Goal: Transaction & Acquisition: Purchase product/service

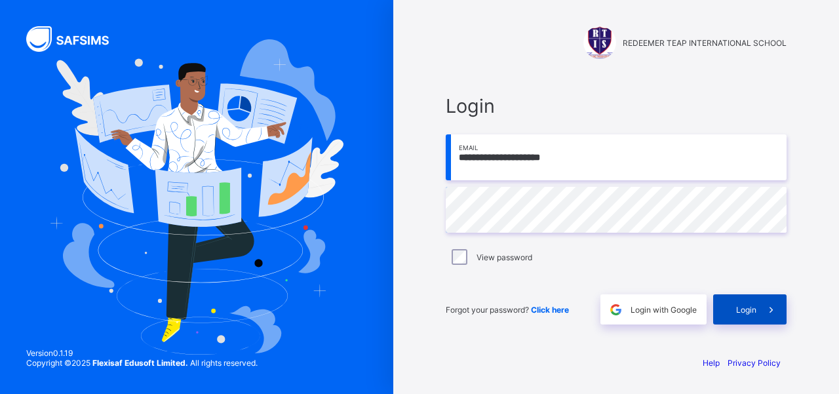
click at [743, 309] on span "Login" at bounding box center [746, 310] width 20 height 10
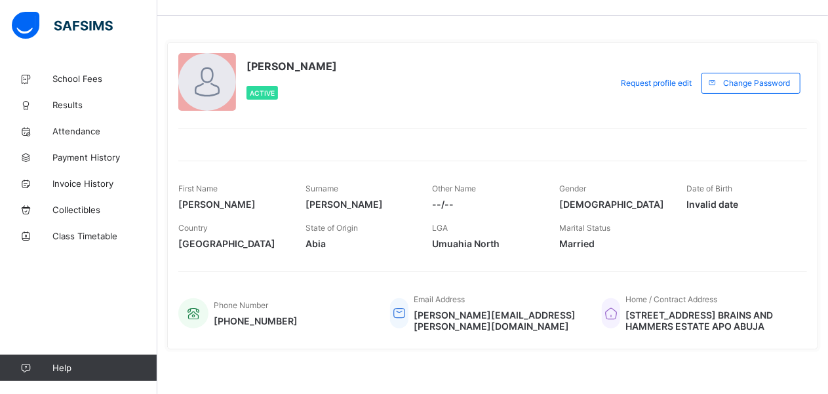
scroll to position [41, 0]
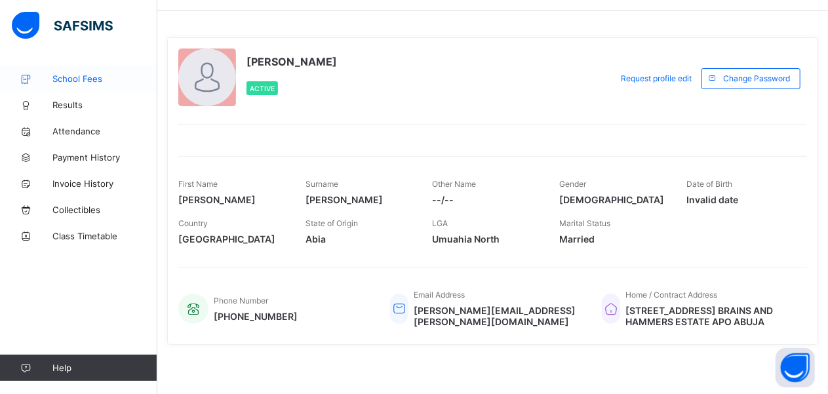
click at [76, 79] on span "School Fees" at bounding box center [104, 78] width 105 height 10
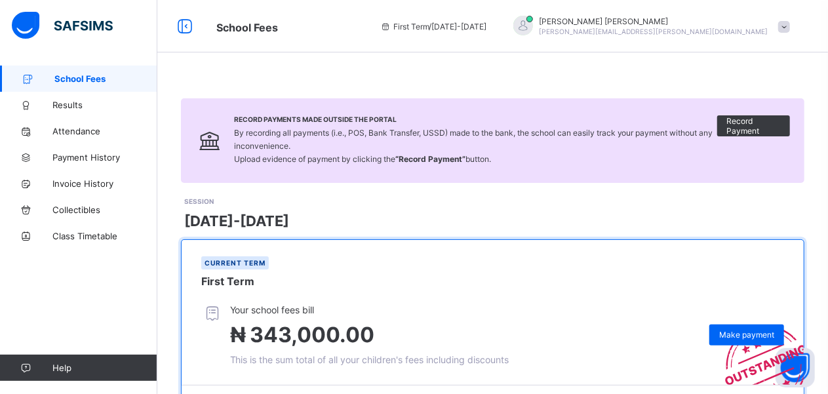
click at [790, 28] on span at bounding box center [784, 27] width 12 height 12
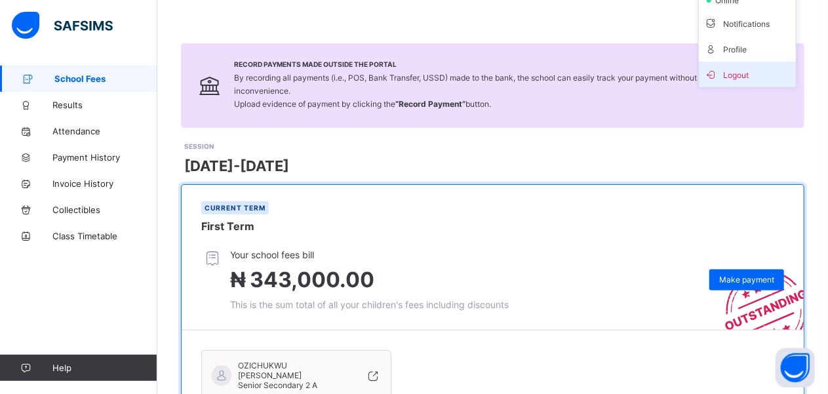
scroll to position [184, 0]
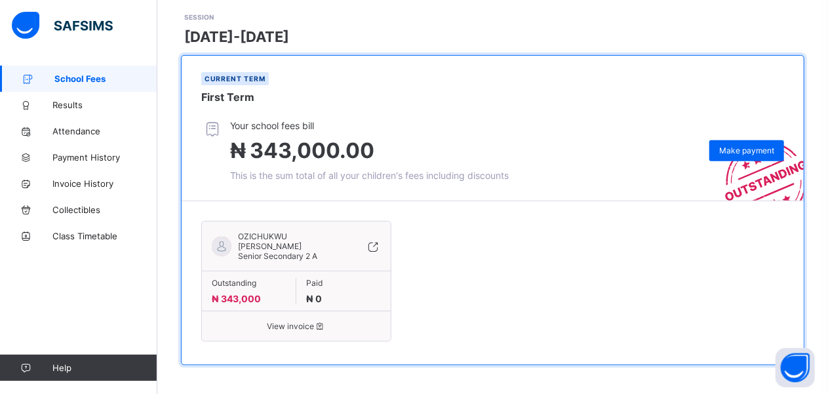
click at [298, 321] on span "View invoice" at bounding box center [296, 326] width 169 height 10
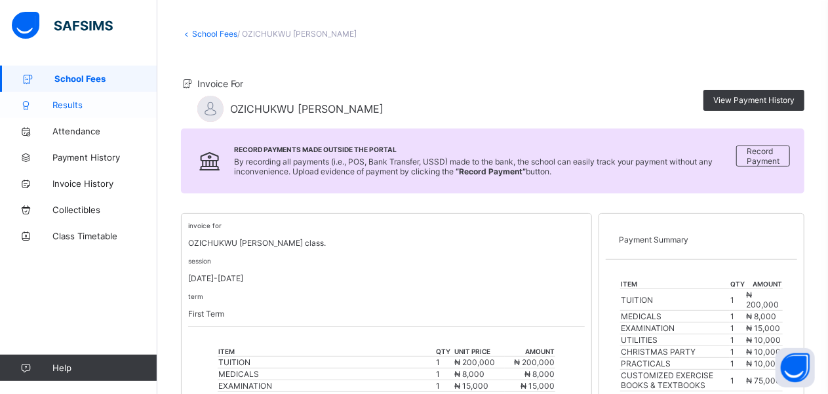
scroll to position [52, 0]
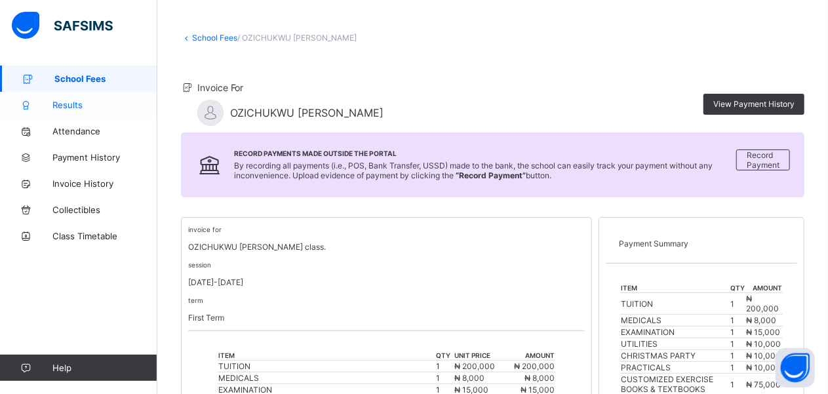
click at [72, 104] on span "Results" at bounding box center [104, 105] width 105 height 10
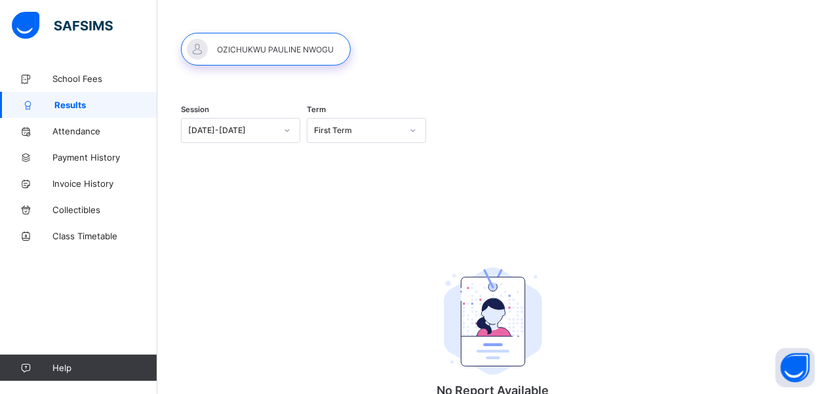
click at [291, 132] on icon at bounding box center [287, 130] width 8 height 13
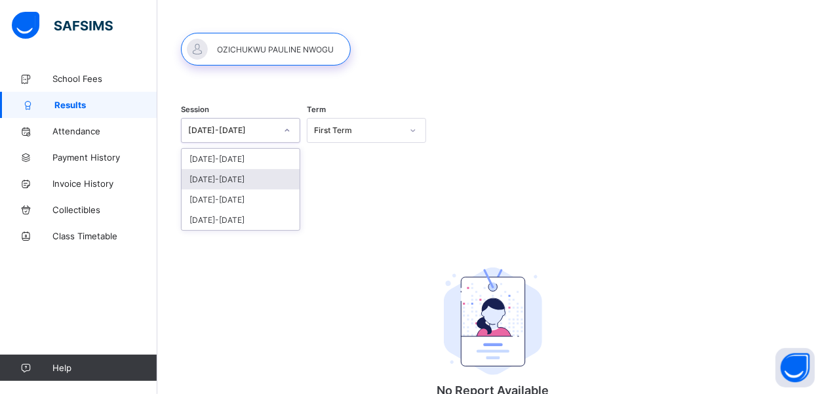
click at [271, 180] on div "[DATE]-[DATE]" at bounding box center [241, 179] width 118 height 20
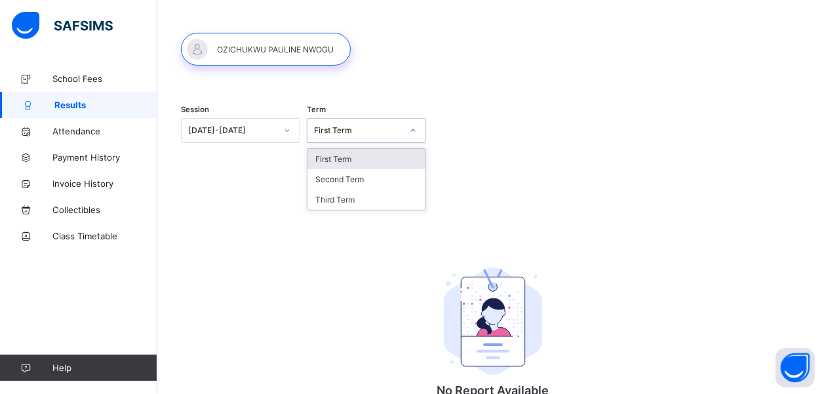
click at [414, 125] on icon at bounding box center [413, 130] width 8 height 13
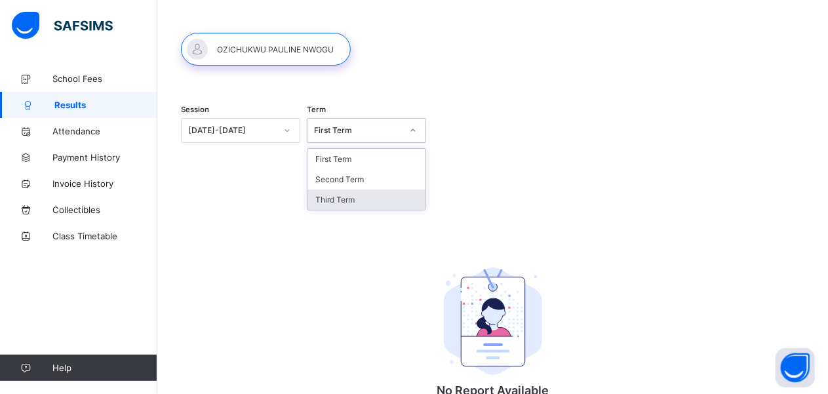
click at [347, 193] on div "Third Term" at bounding box center [366, 199] width 118 height 20
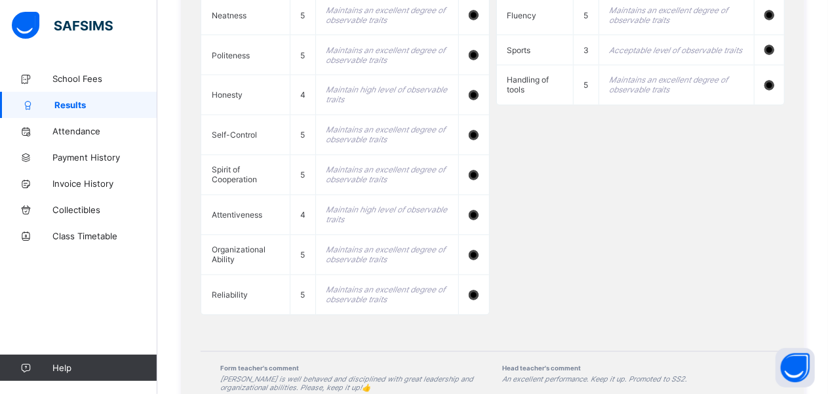
scroll to position [1167, 0]
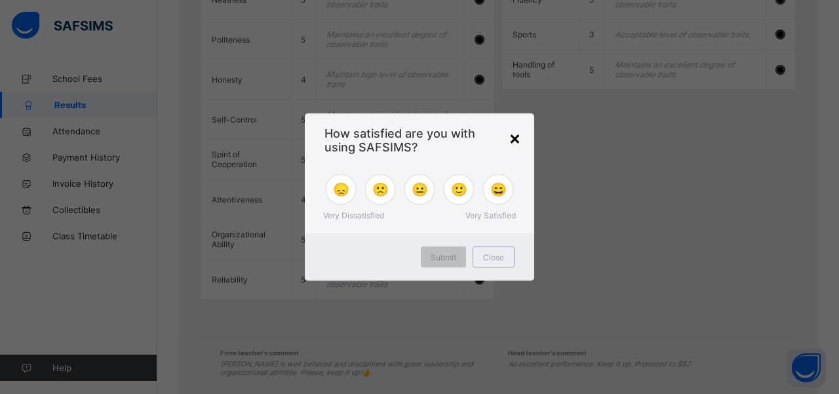
click at [514, 136] on div "×" at bounding box center [515, 137] width 12 height 22
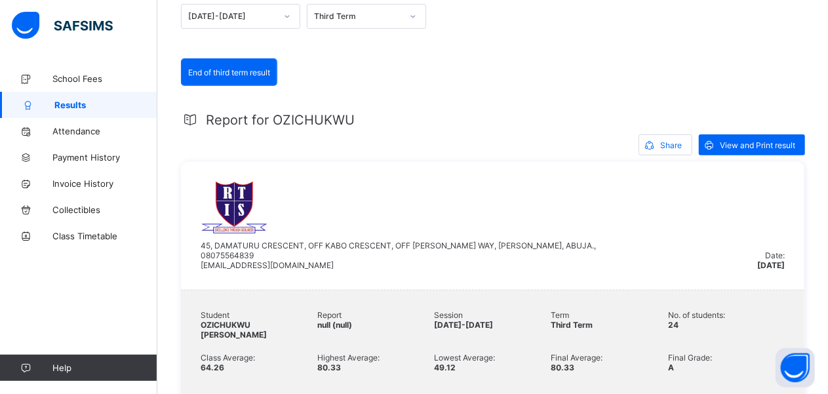
scroll to position [155, 0]
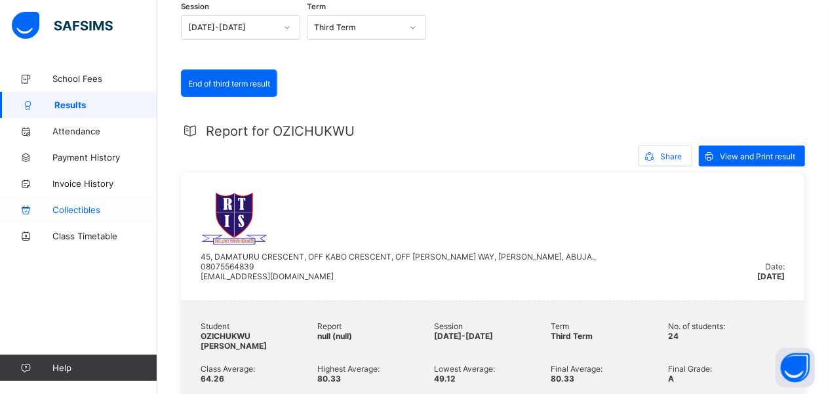
click at [75, 204] on span "Collectibles" at bounding box center [104, 209] width 105 height 10
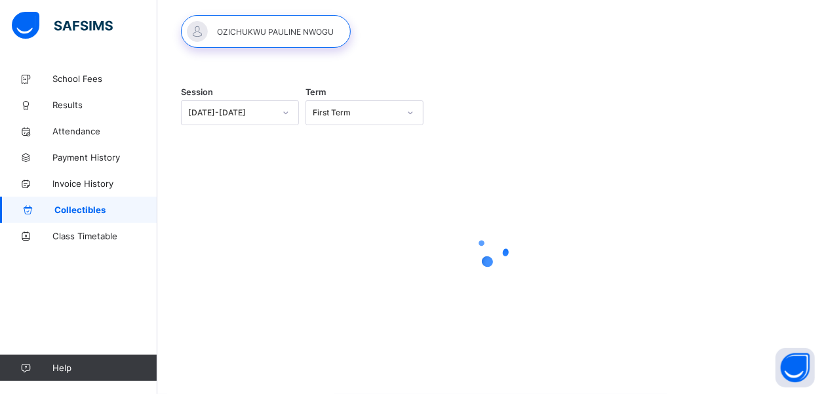
scroll to position [88, 0]
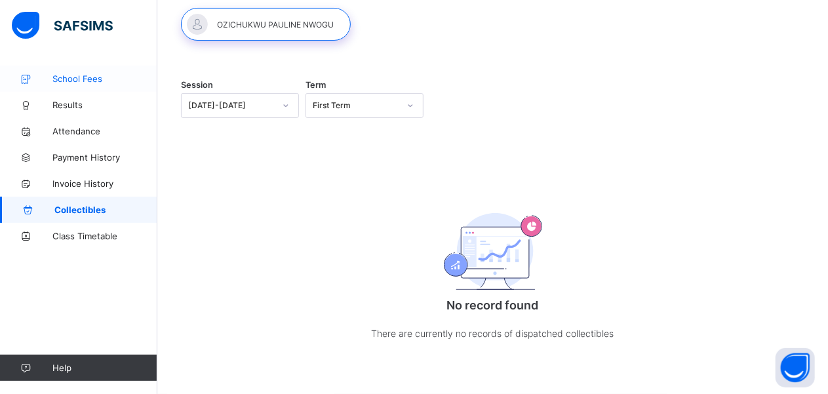
click at [85, 75] on span "School Fees" at bounding box center [104, 78] width 105 height 10
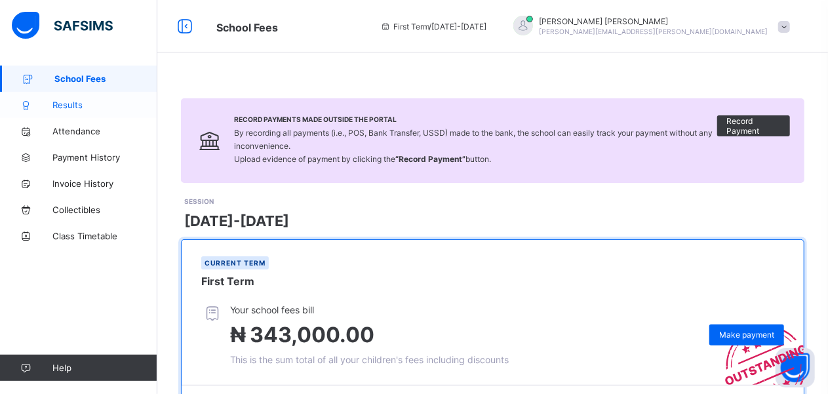
click at [79, 107] on span "Results" at bounding box center [104, 105] width 105 height 10
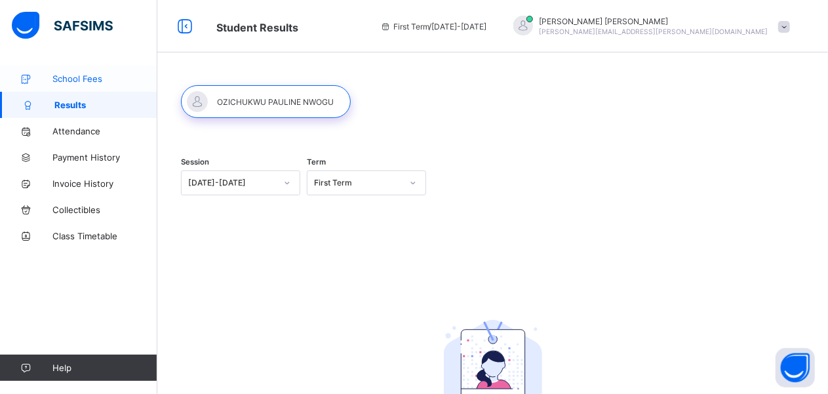
click at [85, 81] on span "School Fees" at bounding box center [104, 78] width 105 height 10
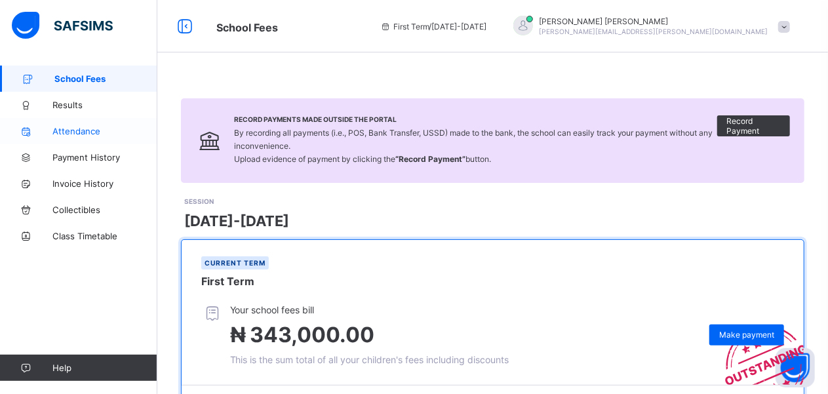
click at [82, 135] on span "Attendance" at bounding box center [104, 131] width 105 height 10
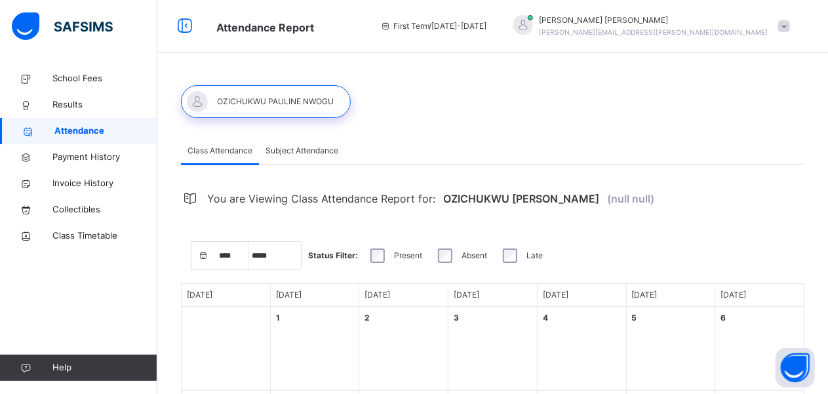
select select "****"
select select "*"
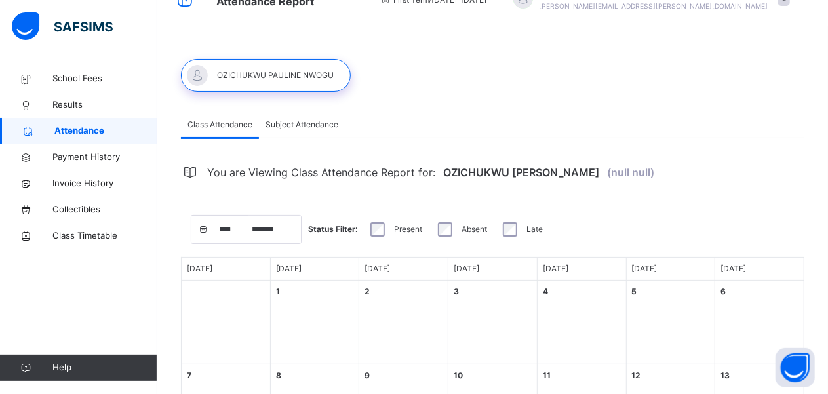
scroll to position [2, 0]
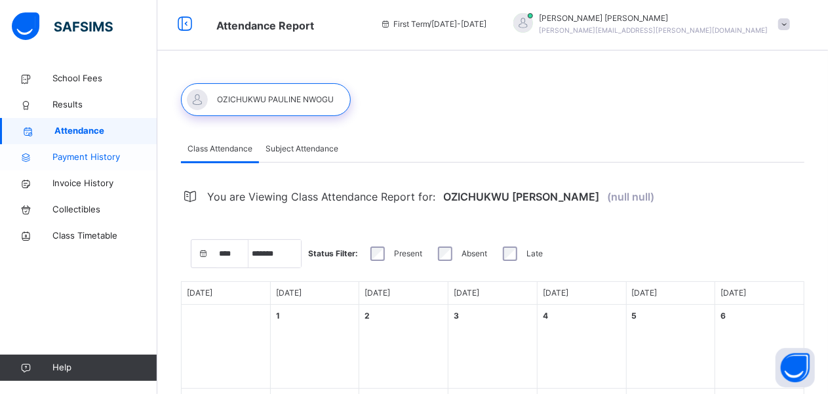
click at [97, 158] on span "Payment History" at bounding box center [104, 157] width 105 height 13
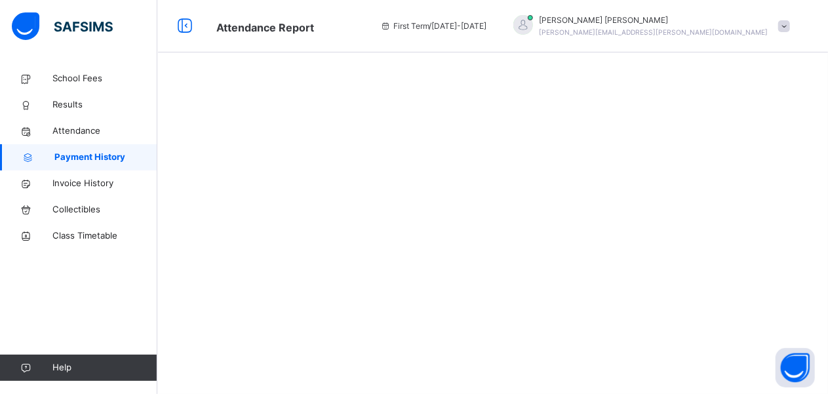
click at [97, 158] on span "Payment History" at bounding box center [105, 157] width 103 height 13
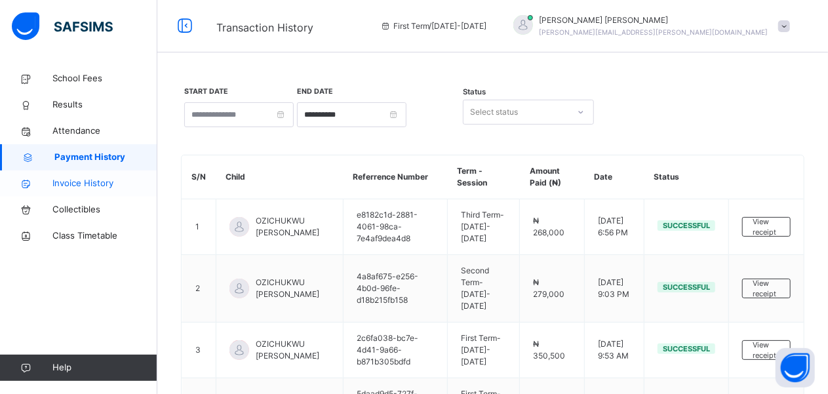
click at [88, 183] on span "Invoice History" at bounding box center [104, 183] width 105 height 13
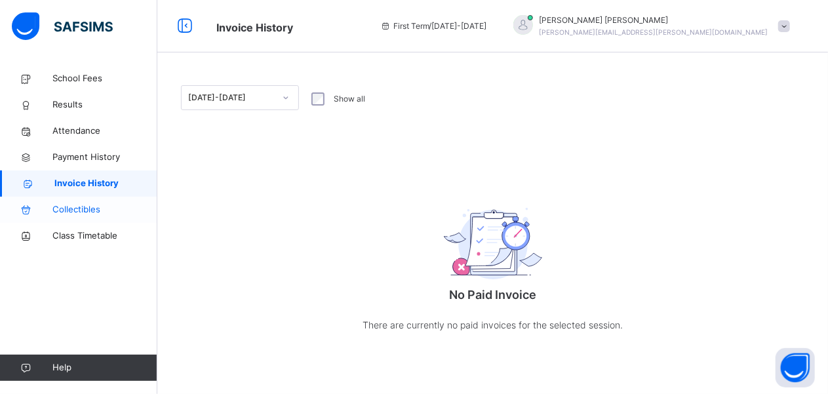
click at [85, 211] on span "Collectibles" at bounding box center [104, 209] width 105 height 13
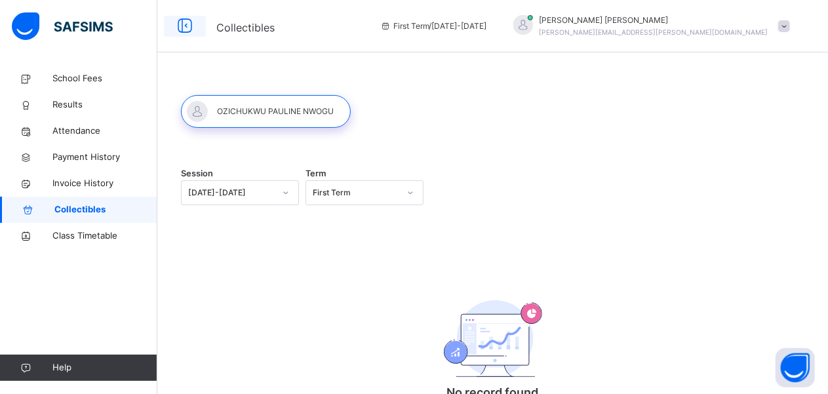
click at [192, 28] on icon at bounding box center [185, 26] width 22 height 24
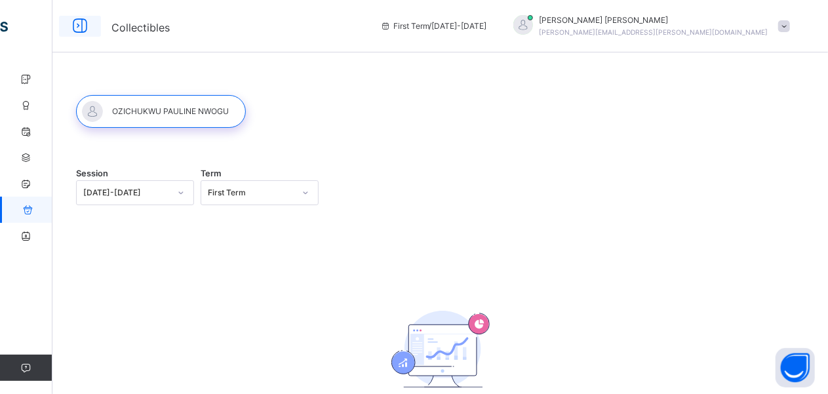
click at [80, 26] on icon at bounding box center [80, 26] width 22 height 24
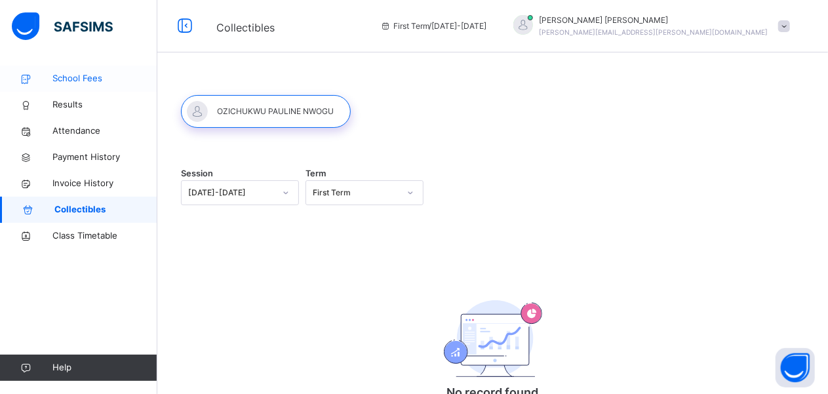
click at [80, 77] on span "School Fees" at bounding box center [104, 78] width 105 height 13
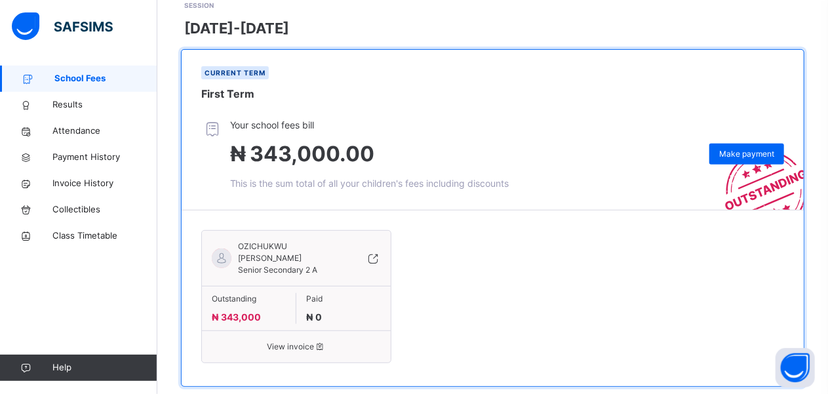
scroll to position [224, 0]
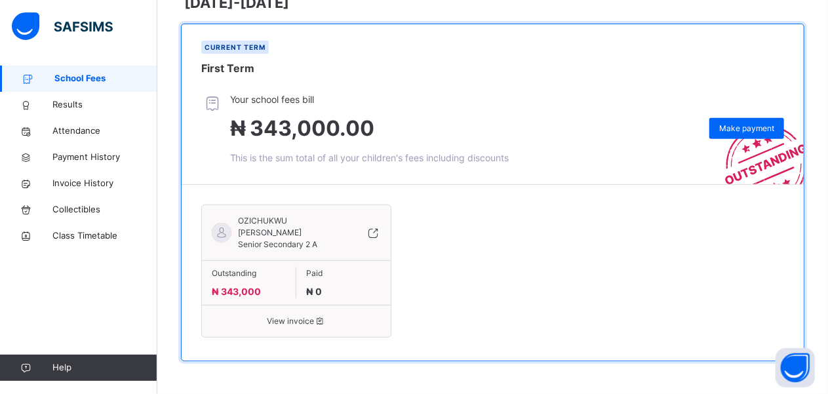
click at [378, 234] on icon at bounding box center [373, 233] width 14 height 16
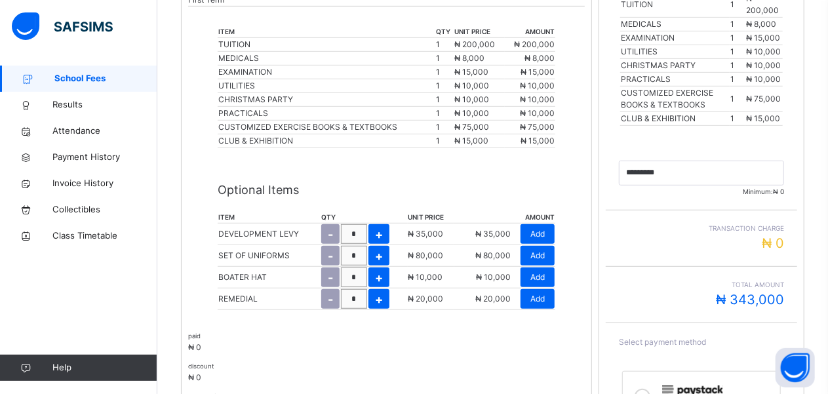
scroll to position [349, 0]
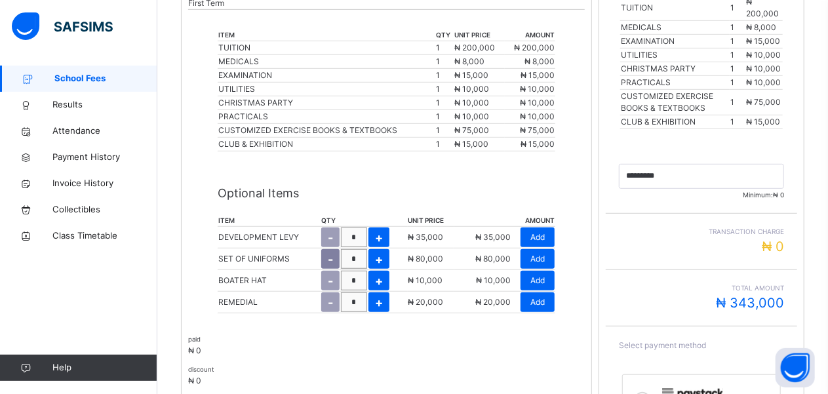
click at [330, 258] on span "-" at bounding box center [330, 259] width 5 height 18
click at [257, 263] on p "SET OF UNIFORMS" at bounding box center [253, 259] width 71 height 12
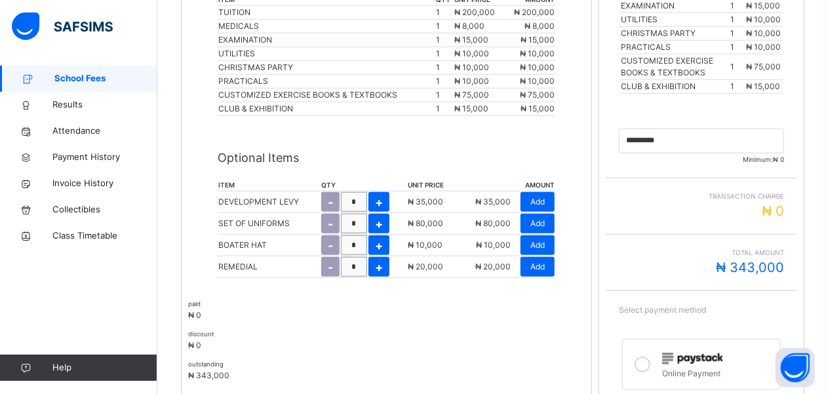
scroll to position [489, 0]
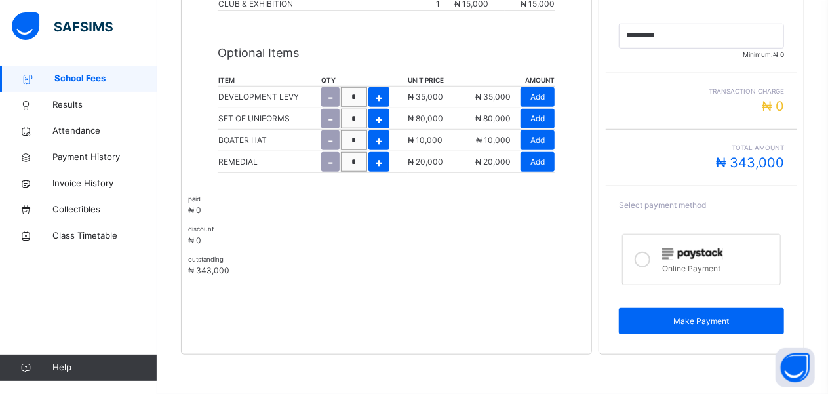
click at [278, 119] on p "SET OF UNIFORMS" at bounding box center [253, 119] width 71 height 12
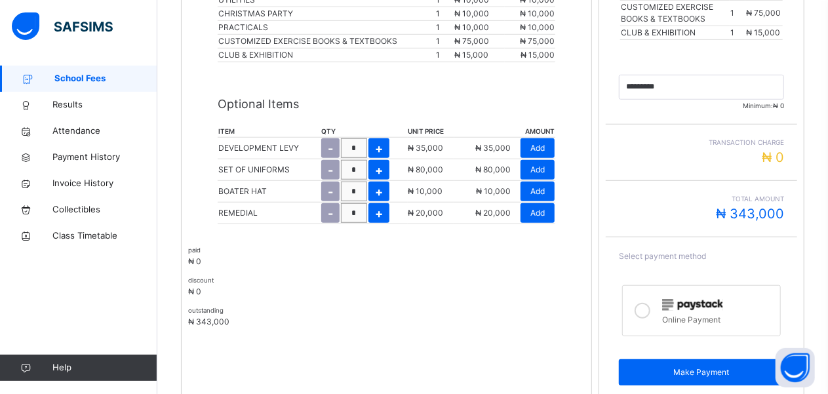
scroll to position [442, 0]
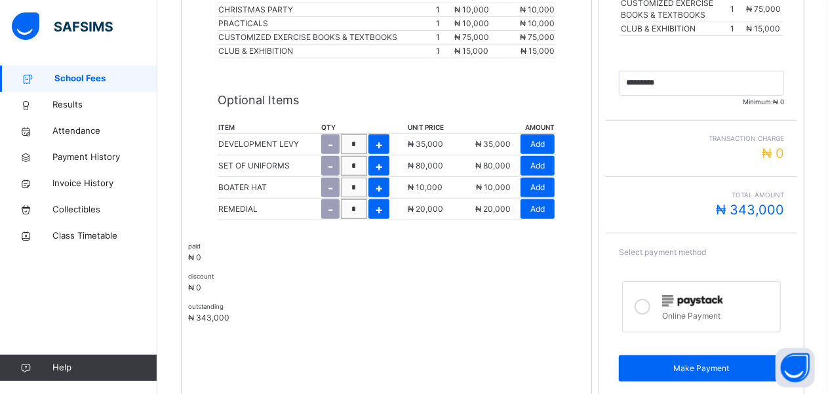
click at [85, 75] on span "School Fees" at bounding box center [105, 78] width 103 height 13
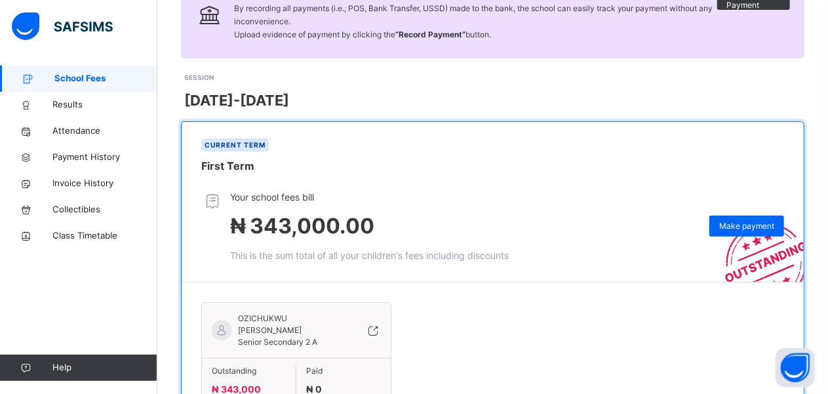
scroll to position [224, 0]
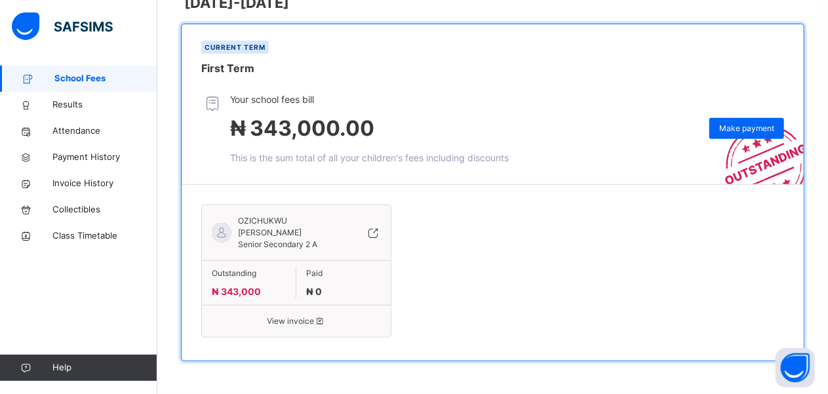
click at [304, 321] on span "View invoice" at bounding box center [296, 321] width 169 height 12
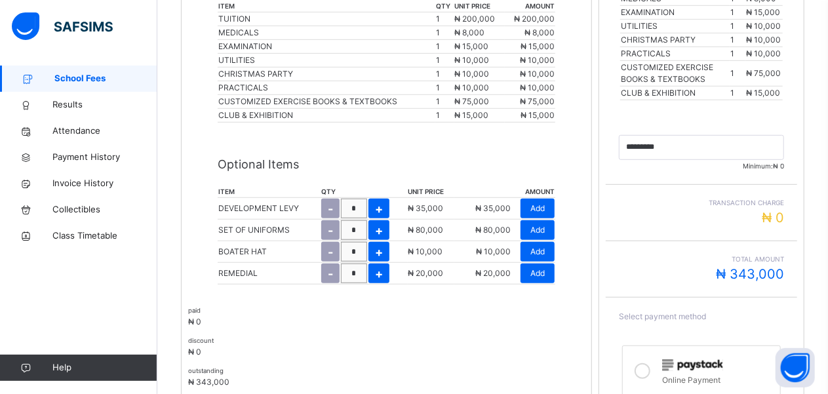
scroll to position [489, 0]
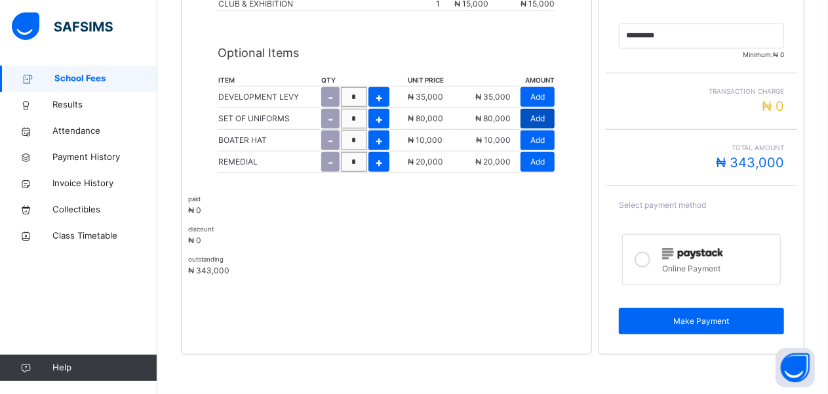
click at [535, 120] on div "Add" at bounding box center [537, 119] width 34 height 20
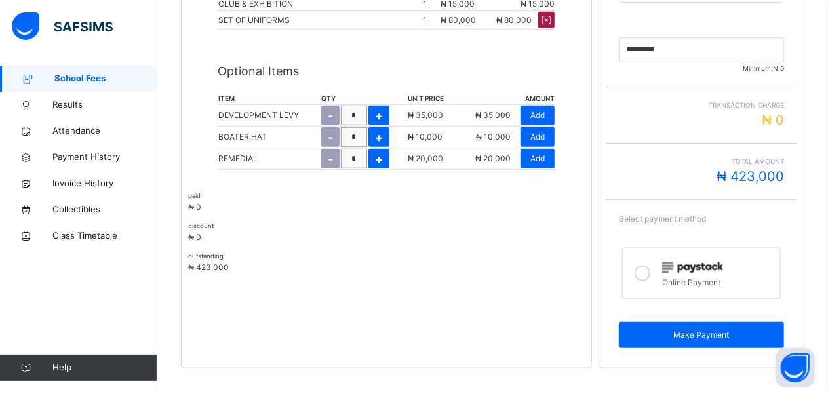
click at [553, 16] on icon at bounding box center [546, 20] width 14 height 15
click at [553, 20] on icon at bounding box center [546, 20] width 14 height 15
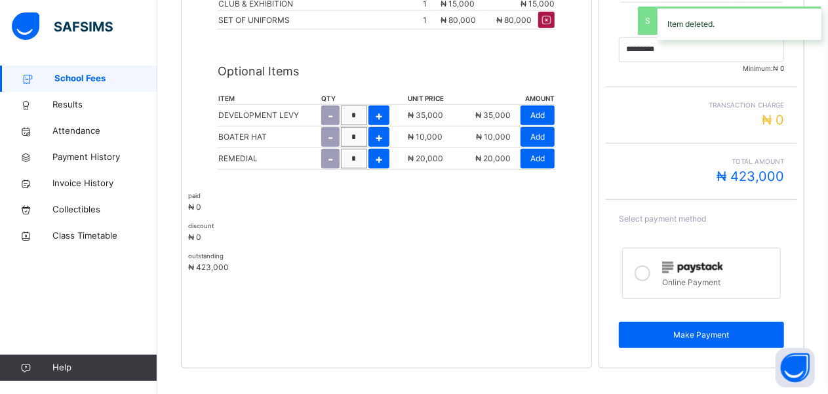
type input "*********"
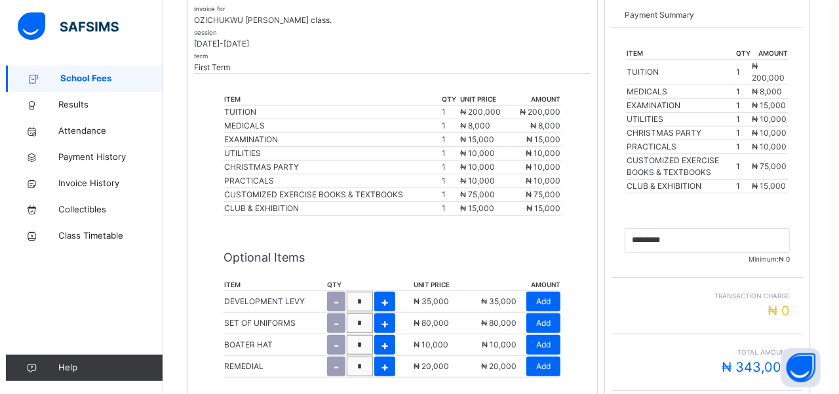
scroll to position [0, 0]
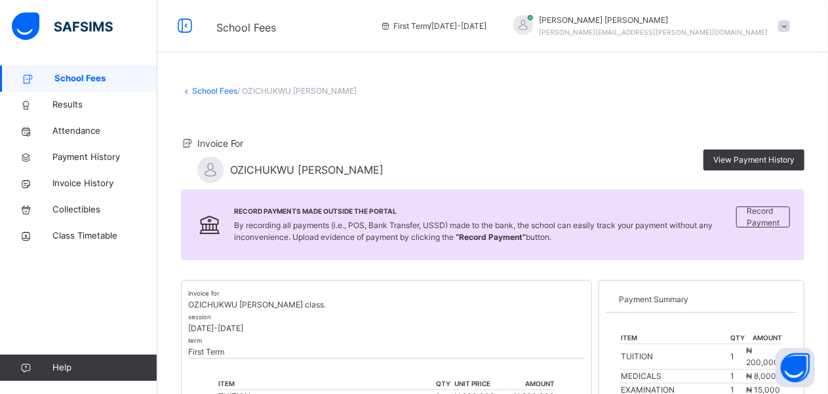
click at [790, 24] on span at bounding box center [784, 26] width 12 height 12
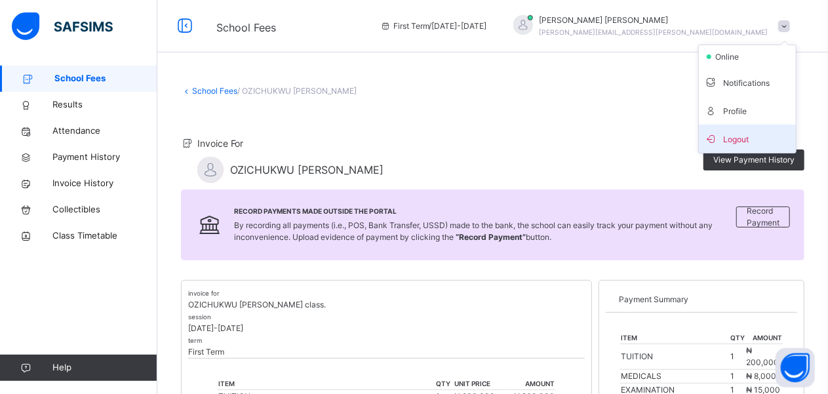
click at [759, 143] on span "Logout" at bounding box center [747, 139] width 87 height 18
